Goal: Find specific page/section: Find specific page/section

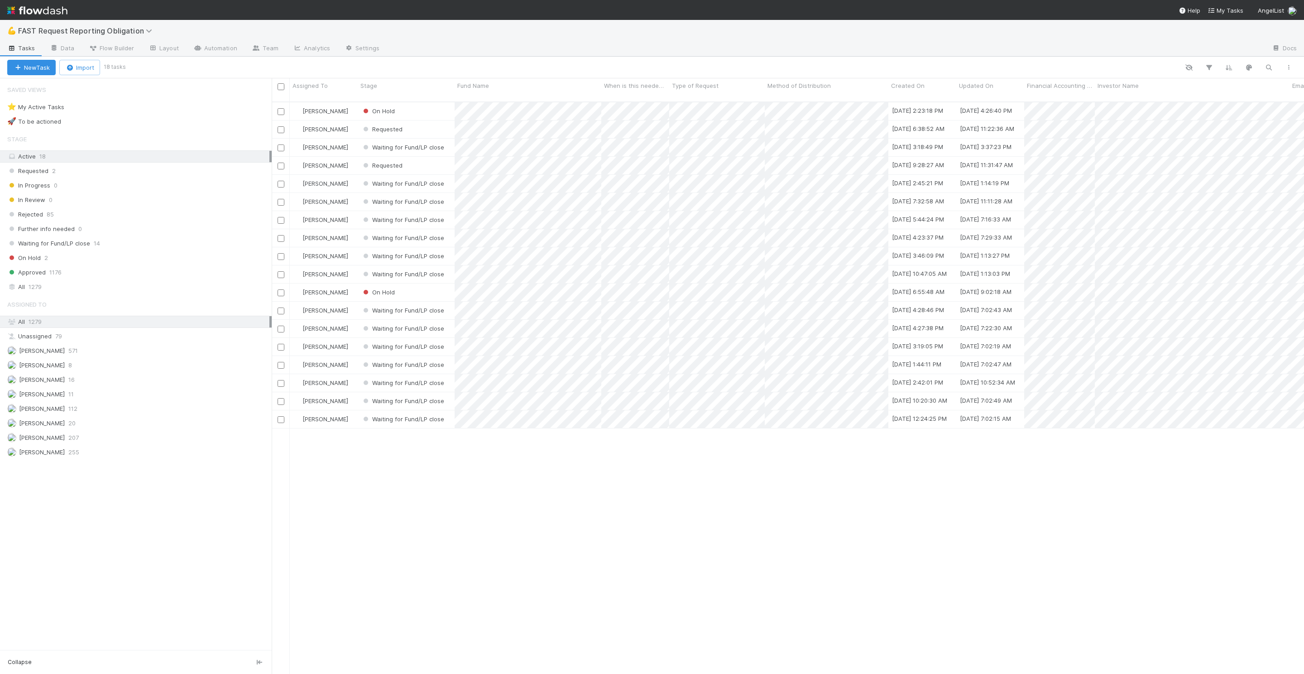
scroll to position [580, 1032]
click at [62, 283] on div "All 1279" at bounding box center [138, 286] width 262 height 11
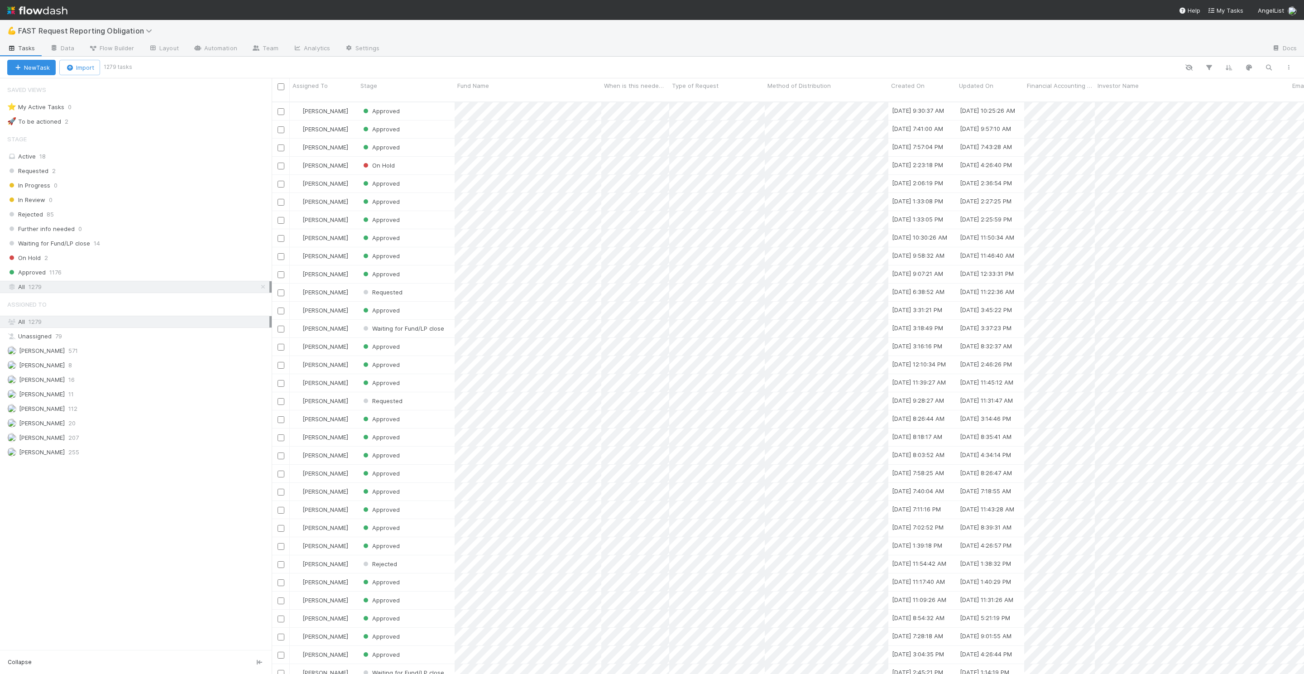
scroll to position [580, 1032]
click at [1270, 65] on icon "button" at bounding box center [1268, 67] width 9 height 8
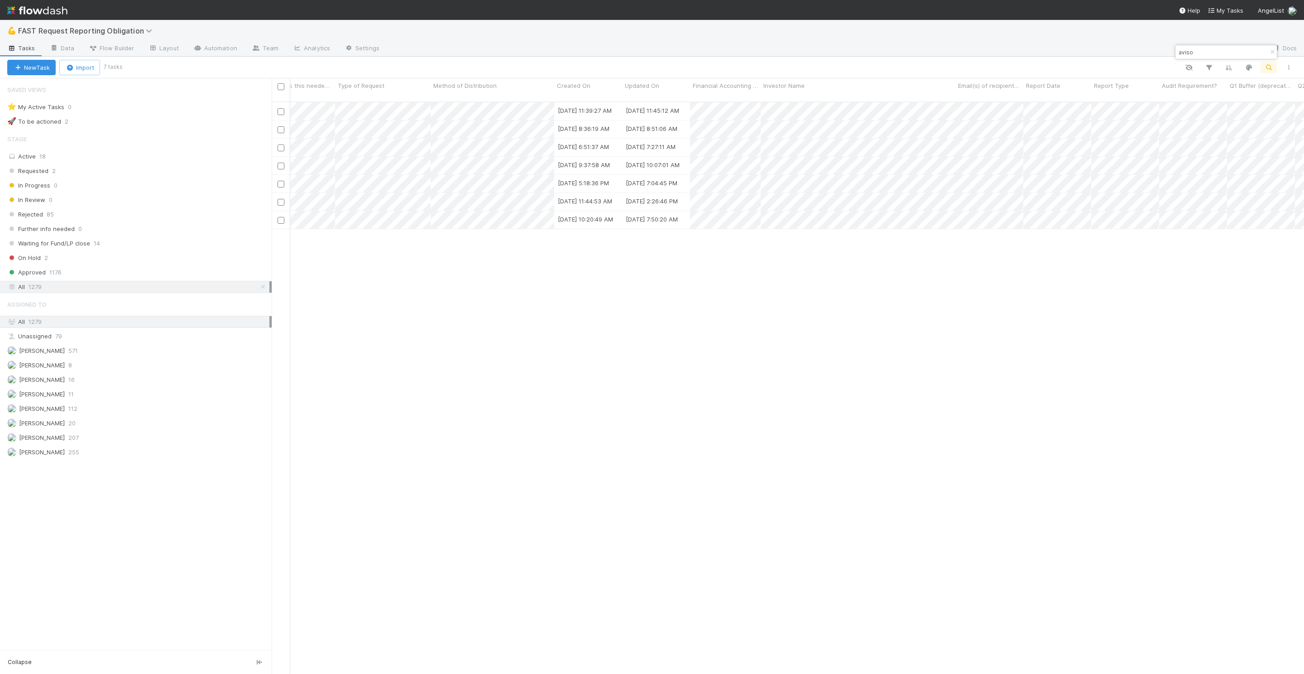
scroll to position [0, 0]
type input "aviso"
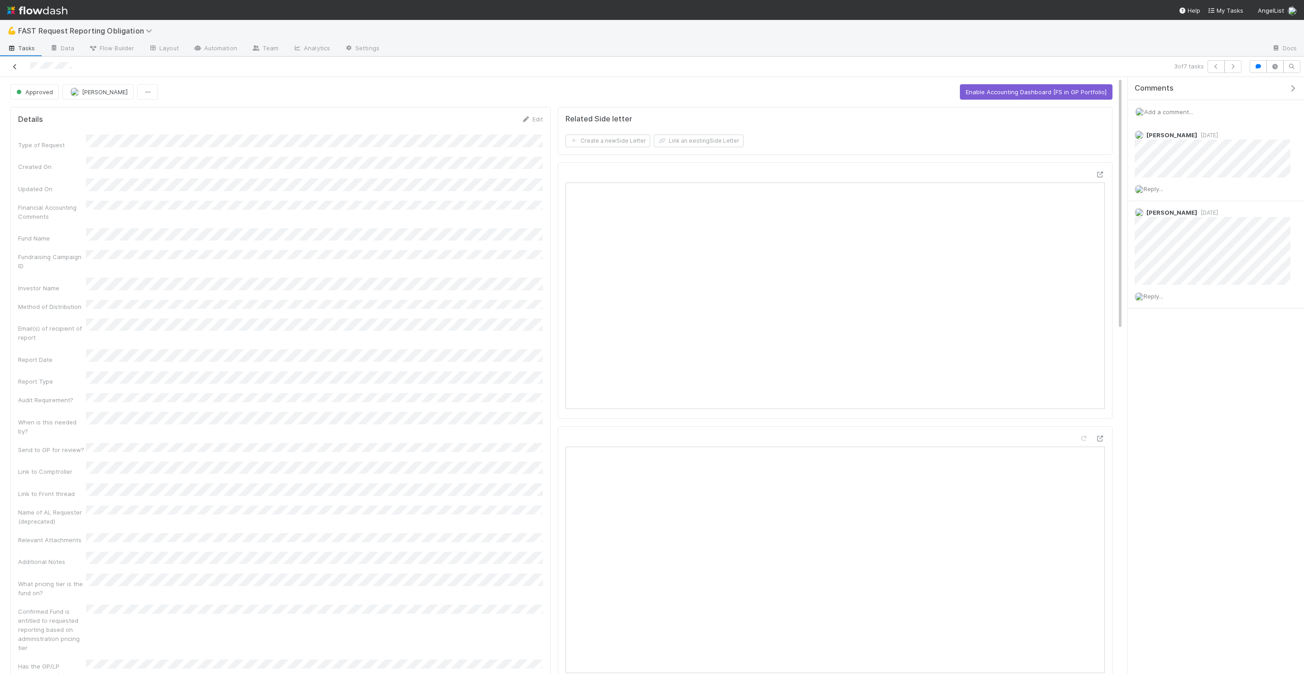
click at [15, 64] on icon at bounding box center [14, 67] width 9 height 6
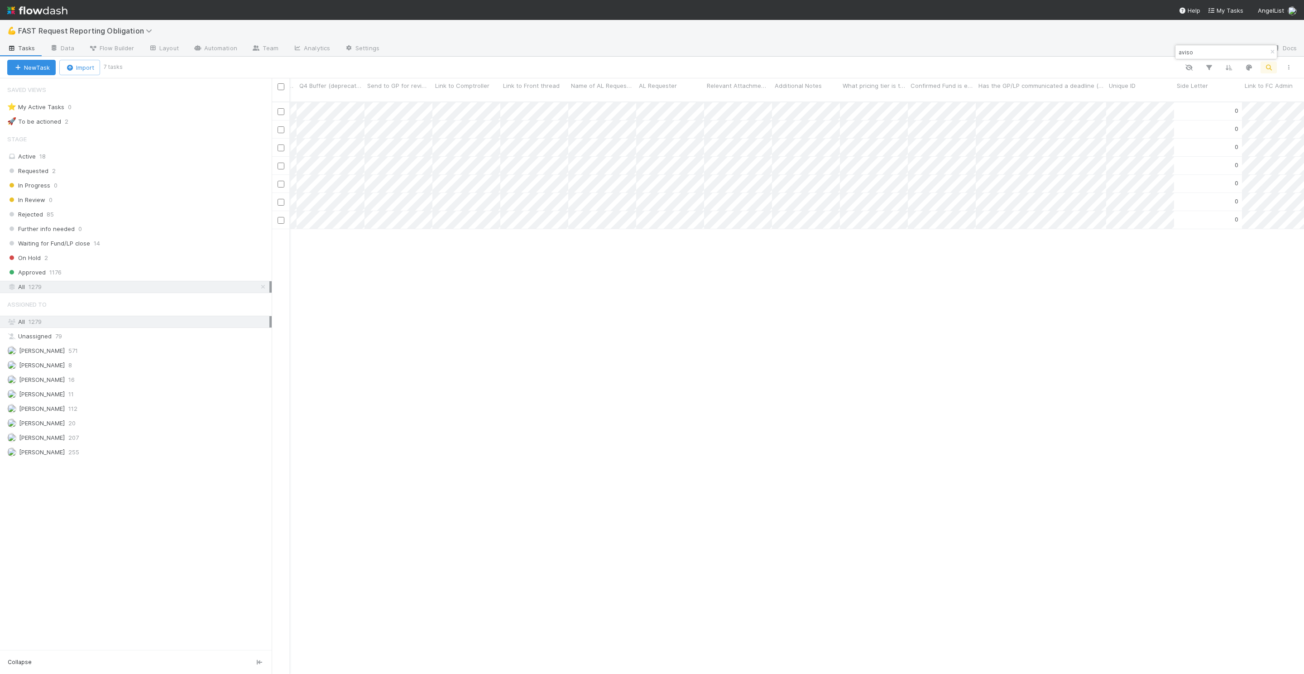
scroll to position [0, 1557]
